Goal: Task Accomplishment & Management: Use online tool/utility

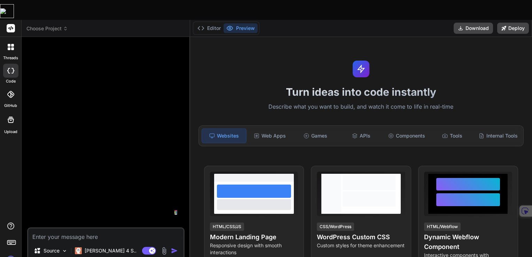
click at [12, 254] on img at bounding box center [11, 260] width 12 height 12
click at [47, 25] on span "Choose Project" at bounding box center [46, 28] width 41 height 7
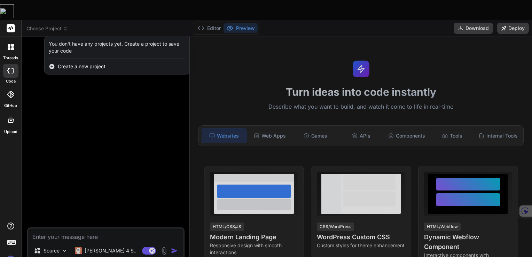
click at [47, 6] on div at bounding box center [266, 128] width 532 height 257
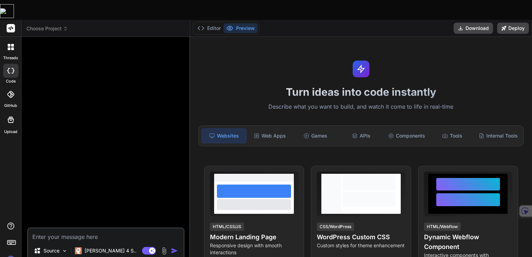
click at [8, 68] on icon at bounding box center [10, 71] width 7 height 6
type textarea "x"
click at [54, 25] on span "Choose Project" at bounding box center [46, 28] width 41 height 7
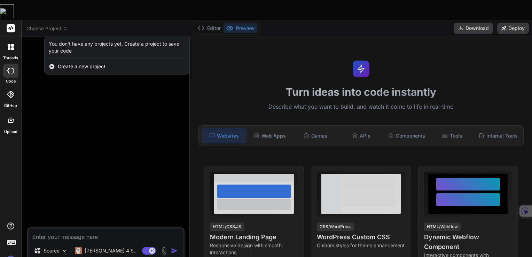
click at [74, 63] on span "Create a new project" at bounding box center [82, 66] width 48 height 7
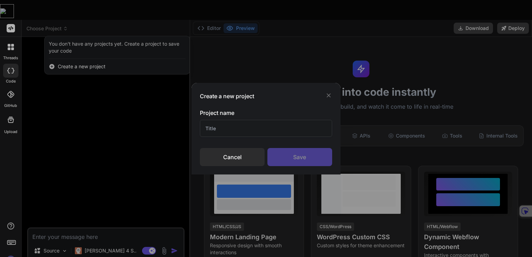
click at [225, 127] on input "text" at bounding box center [266, 128] width 132 height 17
type input "Test"
click at [297, 156] on div "Save" at bounding box center [300, 157] width 65 height 18
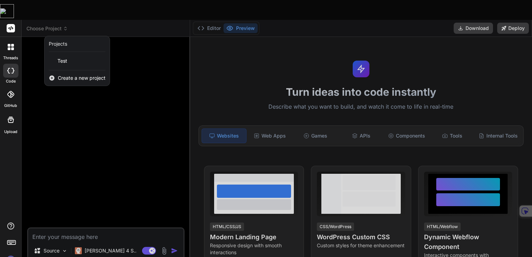
click at [82, 84] on div at bounding box center [266, 128] width 532 height 257
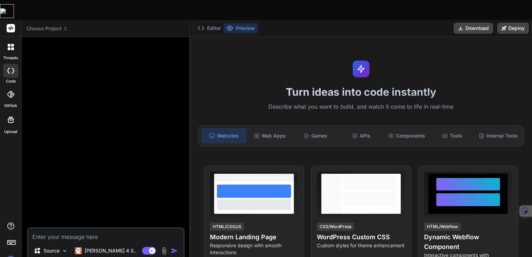
click at [53, 25] on span "Choose Project" at bounding box center [46, 28] width 41 height 7
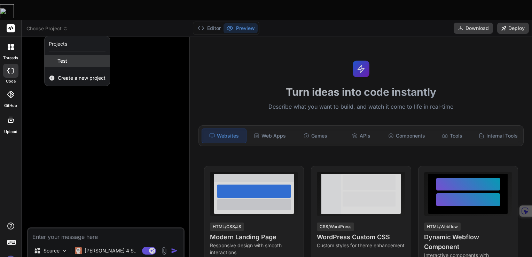
click at [56, 55] on div "Test" at bounding box center [77, 61] width 65 height 13
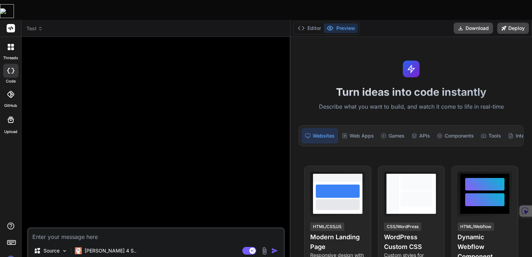
type textarea "x"
drag, startPoint x: 190, startPoint y: 72, endPoint x: 281, endPoint y: 86, distance: 92.6
click at [281, 86] on div "Bind AI Web Search Created with Pixso. Code Generator Source [PERSON_NAME] 4 S.…" at bounding box center [157, 157] width 270 height 240
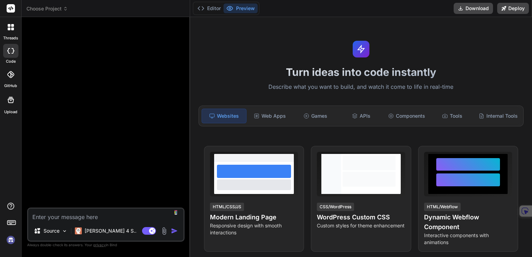
type textarea "x"
